Goal: Task Accomplishment & Management: Manage account settings

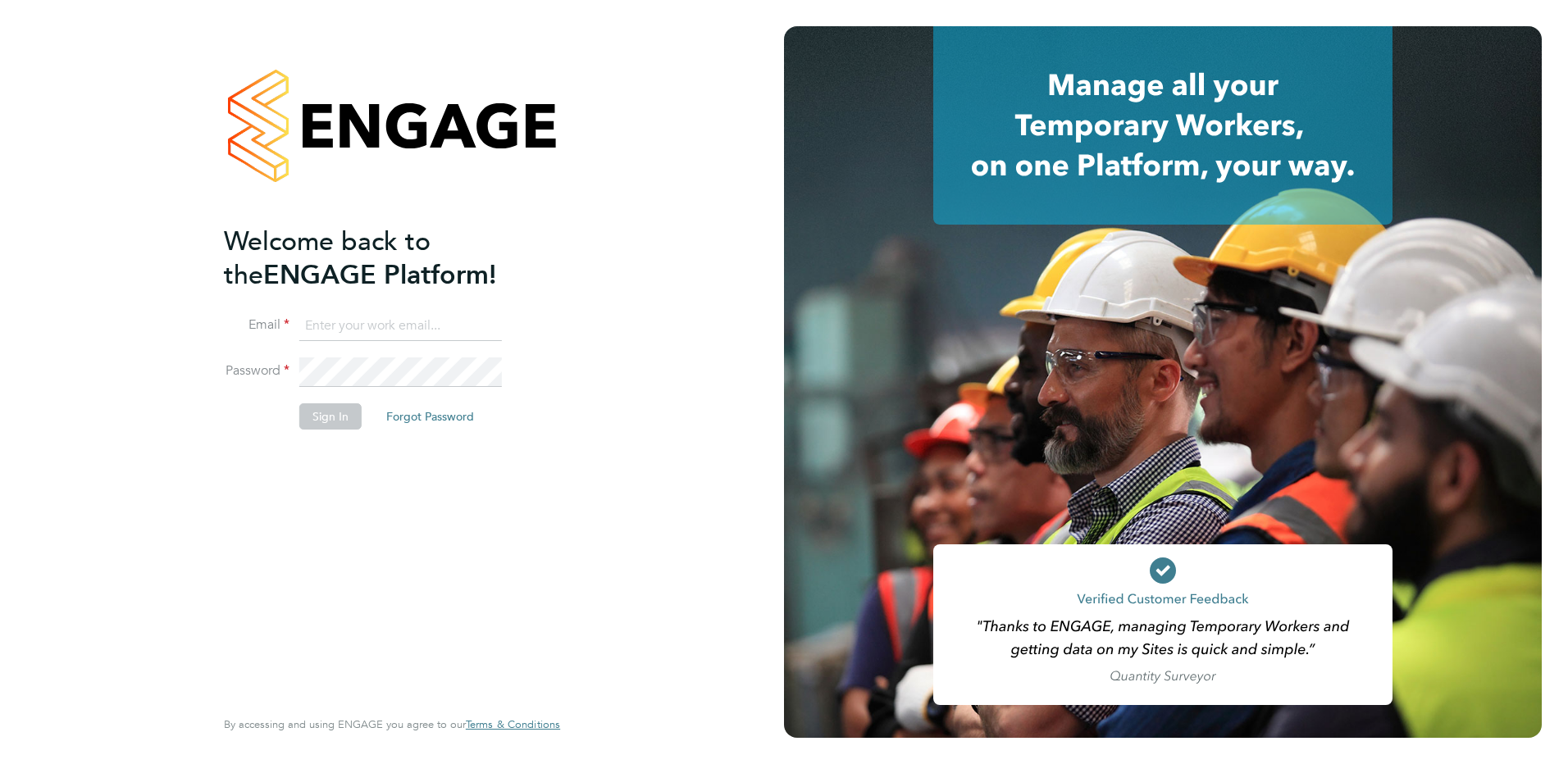
click at [367, 319] on input at bounding box center [401, 326] width 203 height 30
type input "[PERSON_NAME][EMAIL_ADDRESS][PERSON_NAME][DOMAIN_NAME]"
click at [355, 418] on button "Sign In" at bounding box center [330, 416] width 62 height 27
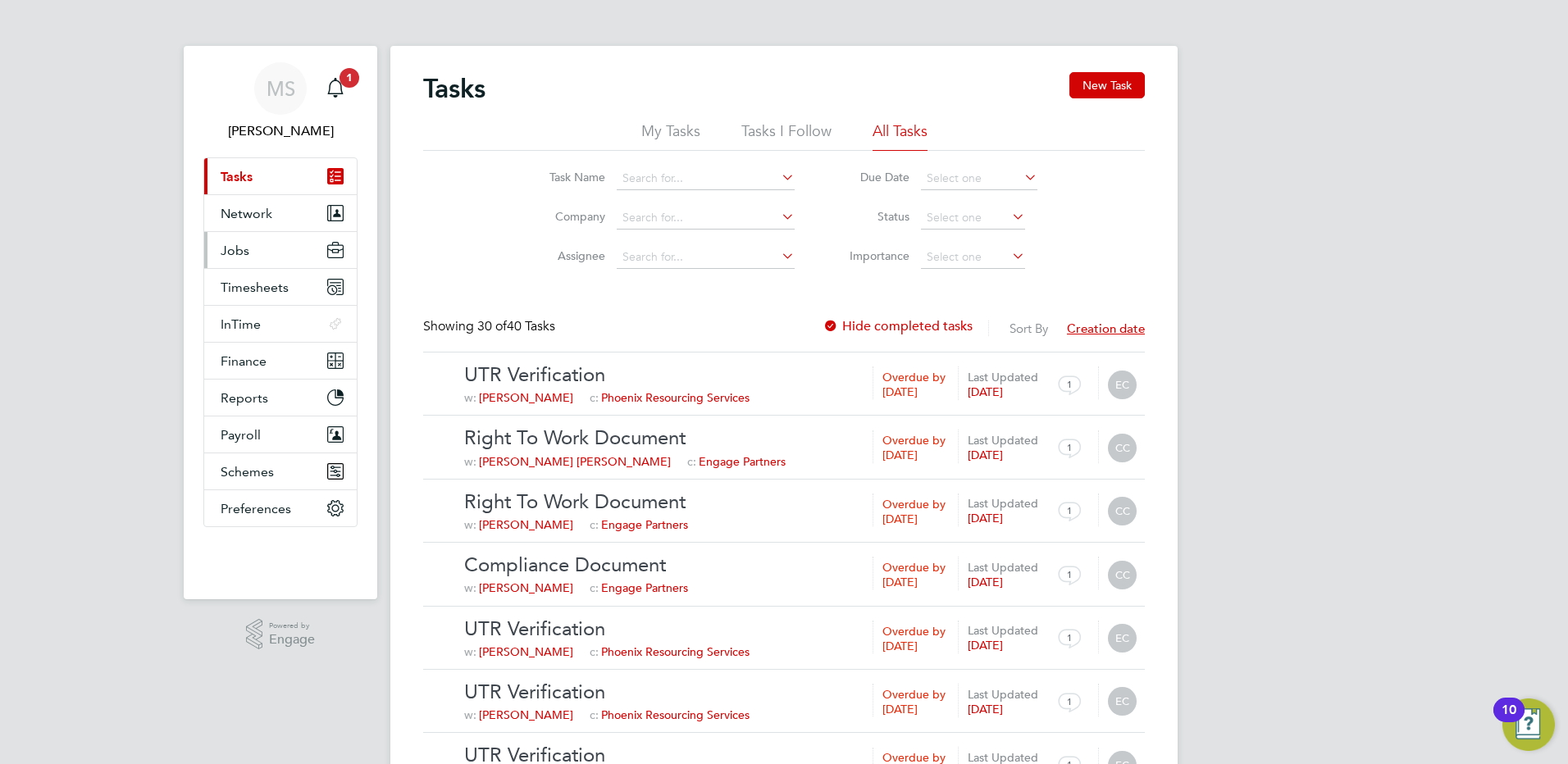
click at [235, 253] on span "Jobs" at bounding box center [234, 250] width 29 height 16
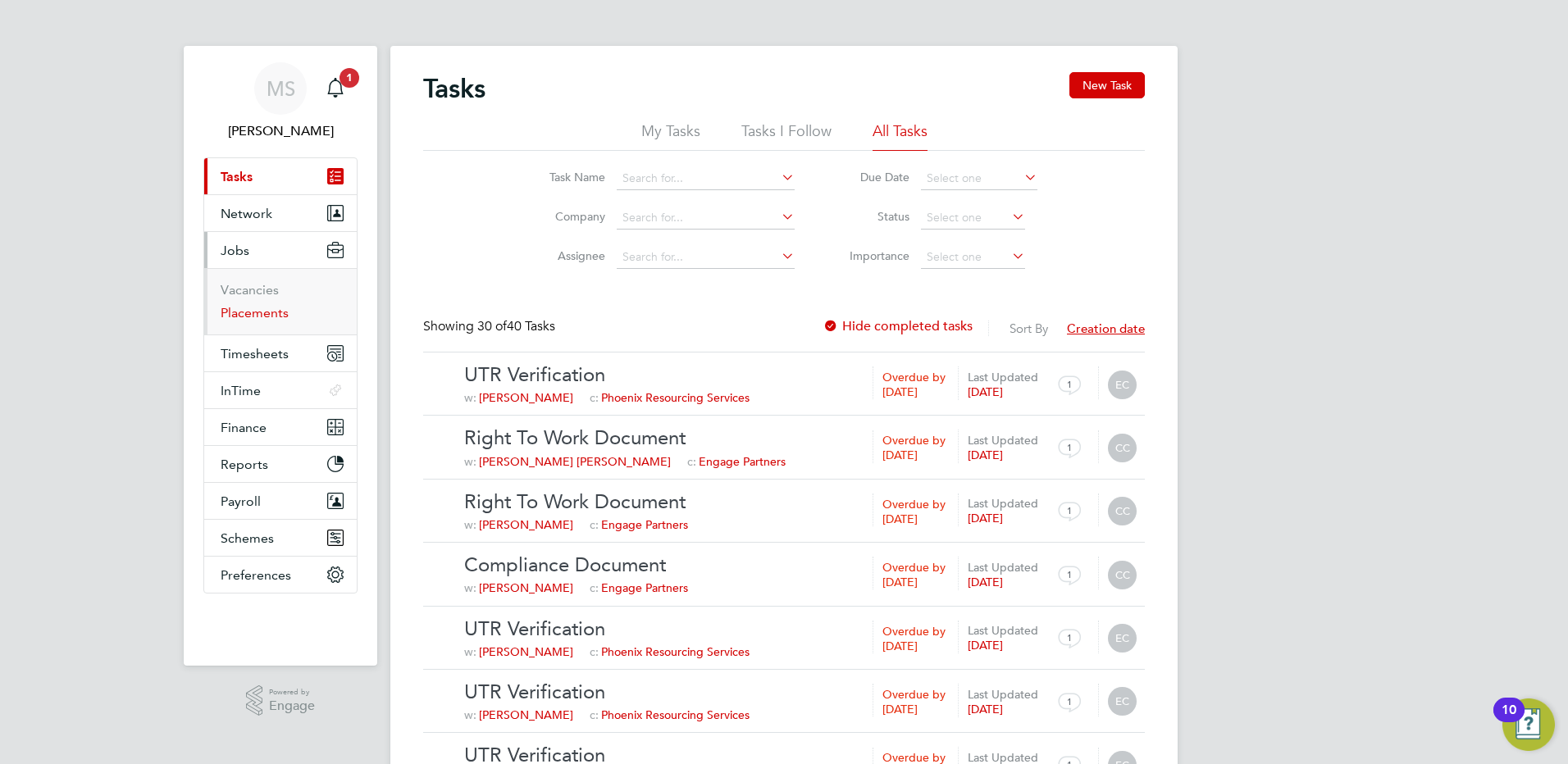
click at [250, 313] on link "Placements" at bounding box center [254, 313] width 68 height 16
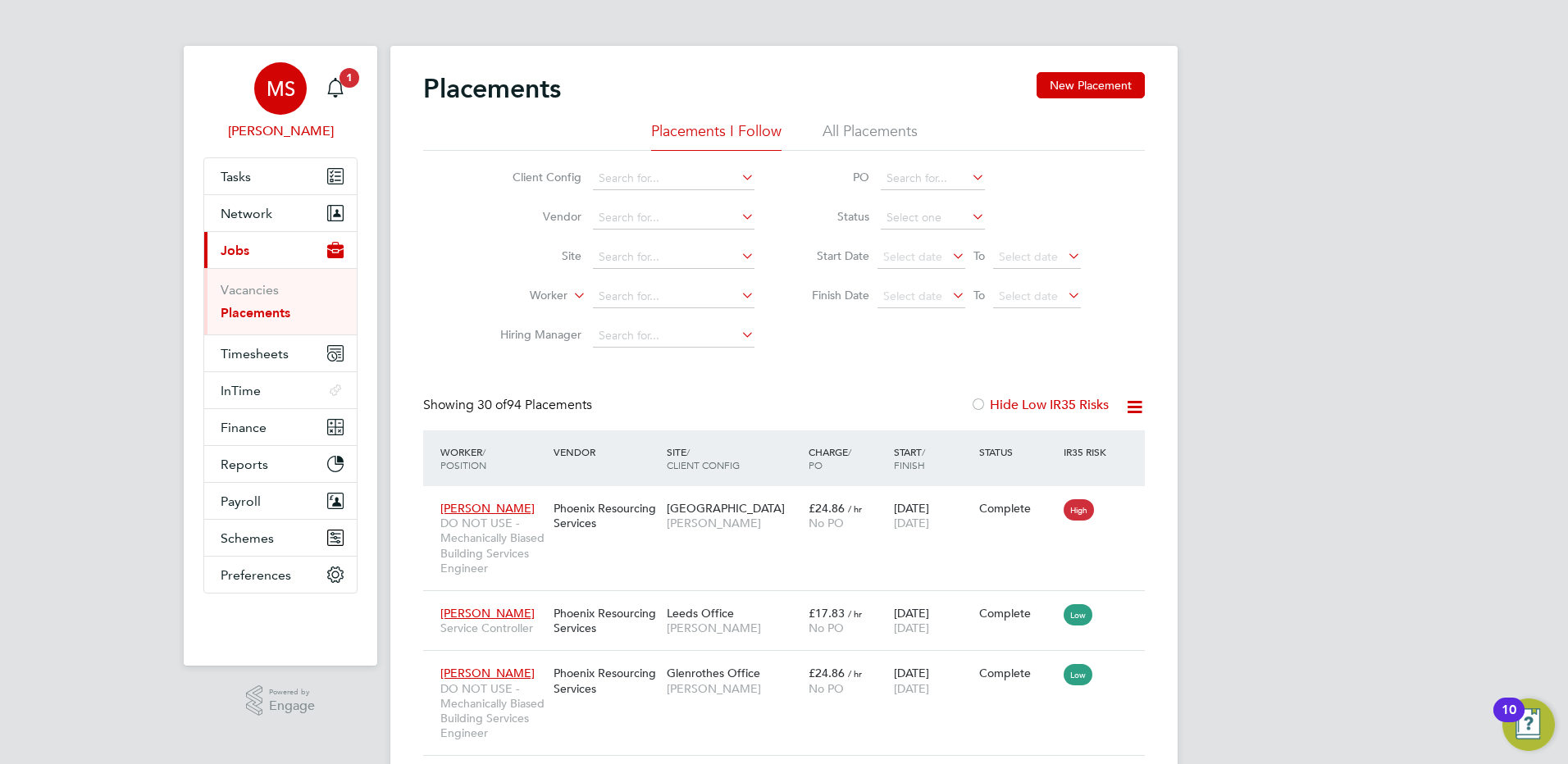
click at [261, 133] on span "[PERSON_NAME]" at bounding box center [280, 131] width 155 height 20
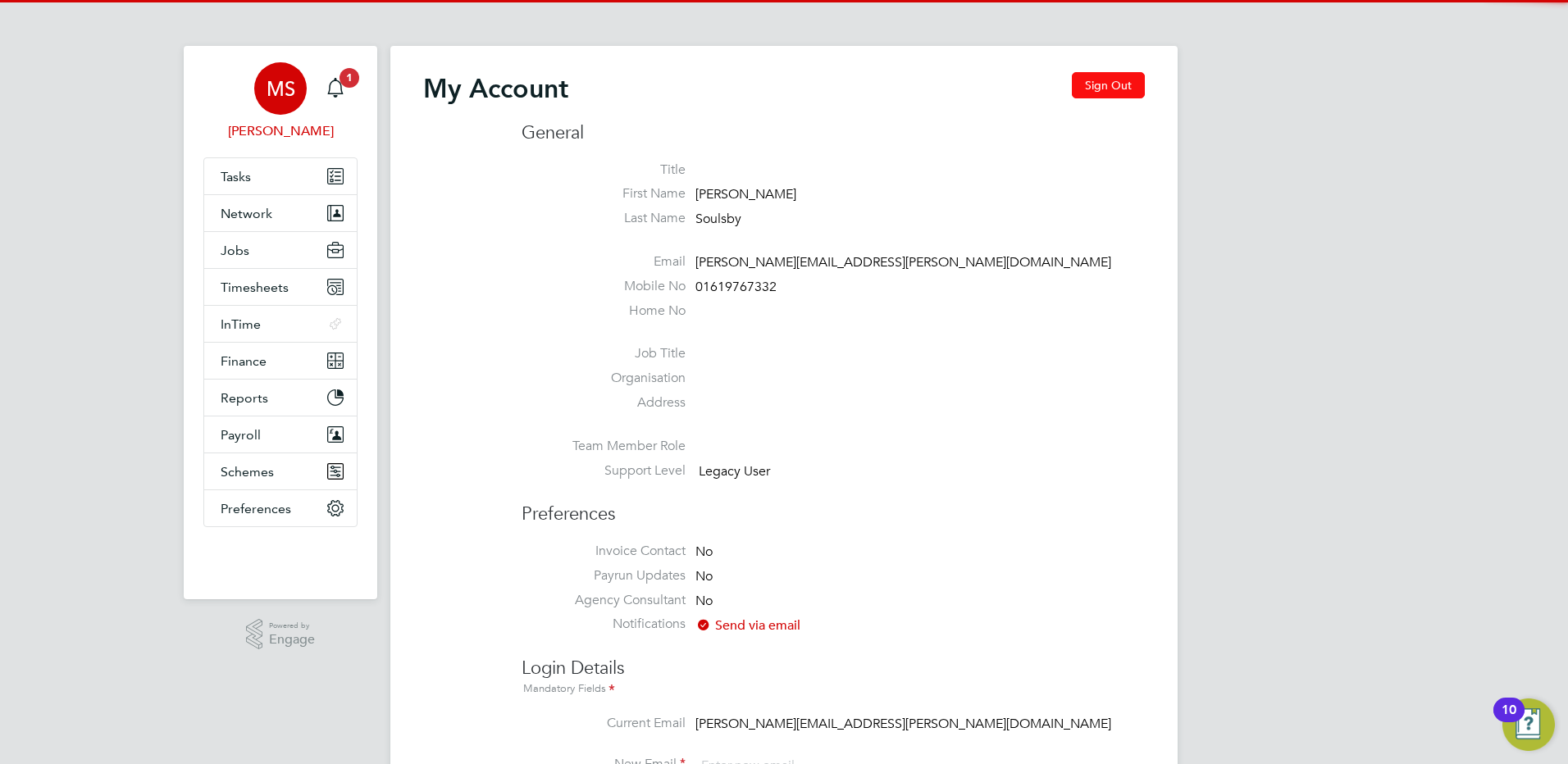
click at [1087, 89] on button "Sign Out" at bounding box center [1108, 85] width 73 height 27
